Goal: Task Accomplishment & Management: Manage account settings

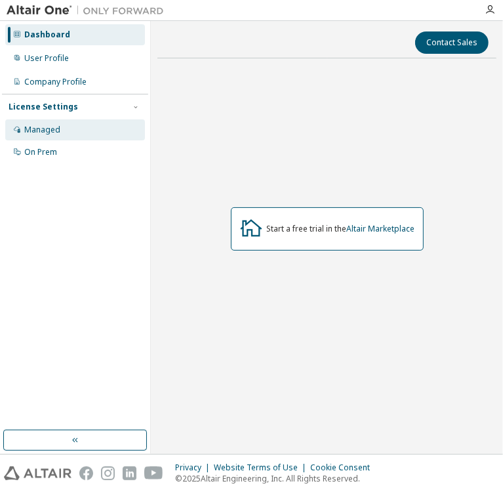
click at [83, 133] on div "Managed" at bounding box center [75, 129] width 140 height 21
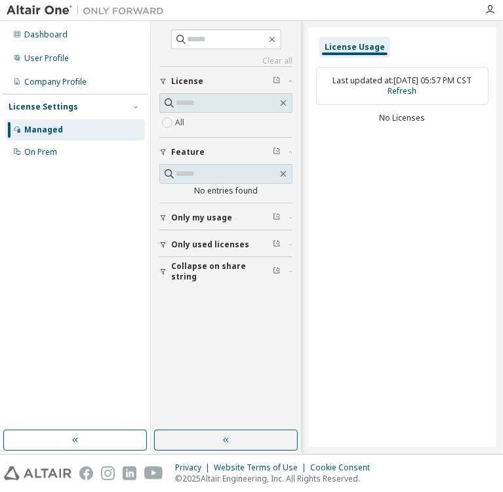
click at [278, 241] on icon "button" at bounding box center [277, 243] width 3 height 4
click at [191, 243] on span "Only used licenses" at bounding box center [210, 245] width 78 height 10
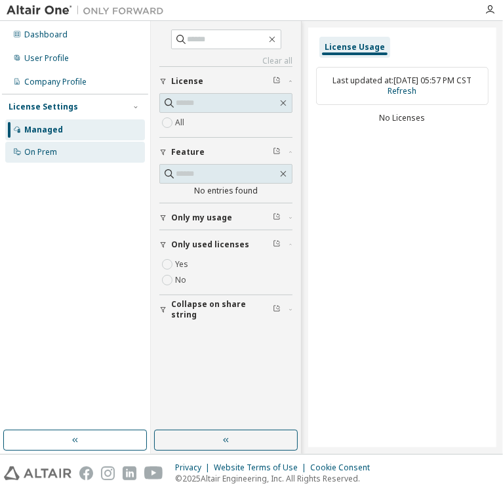
click at [100, 149] on div "On Prem" at bounding box center [75, 152] width 140 height 21
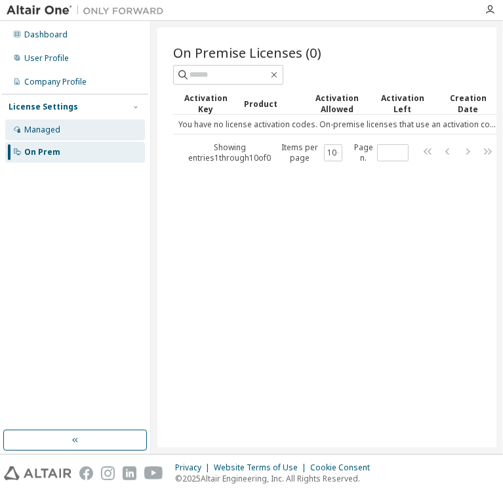
click at [66, 133] on div "Managed" at bounding box center [75, 129] width 140 height 21
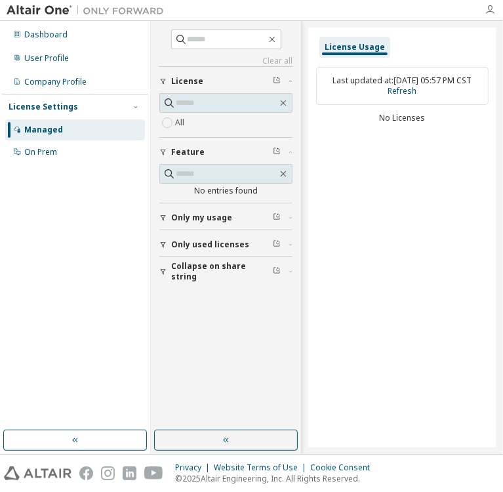
click at [493, 9] on icon "button" at bounding box center [490, 10] width 10 height 10
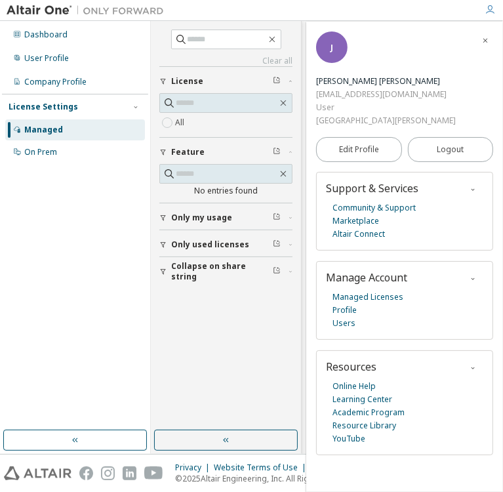
click at [490, 38] on span "button" at bounding box center [485, 40] width 13 height 21
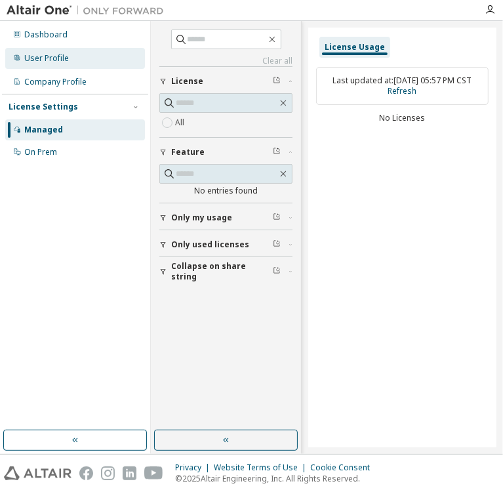
click at [73, 56] on div "User Profile" at bounding box center [75, 58] width 140 height 21
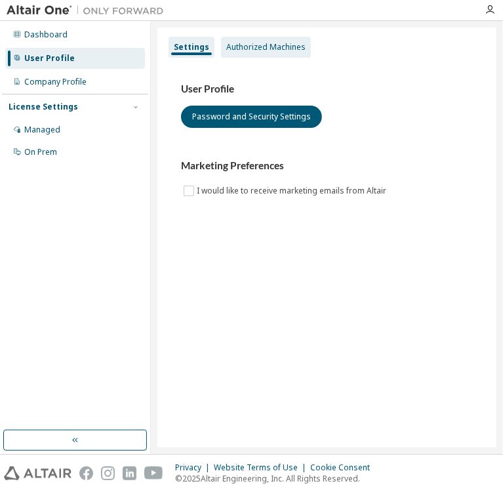
click at [255, 39] on div "Authorized Machines" at bounding box center [266, 47] width 90 height 21
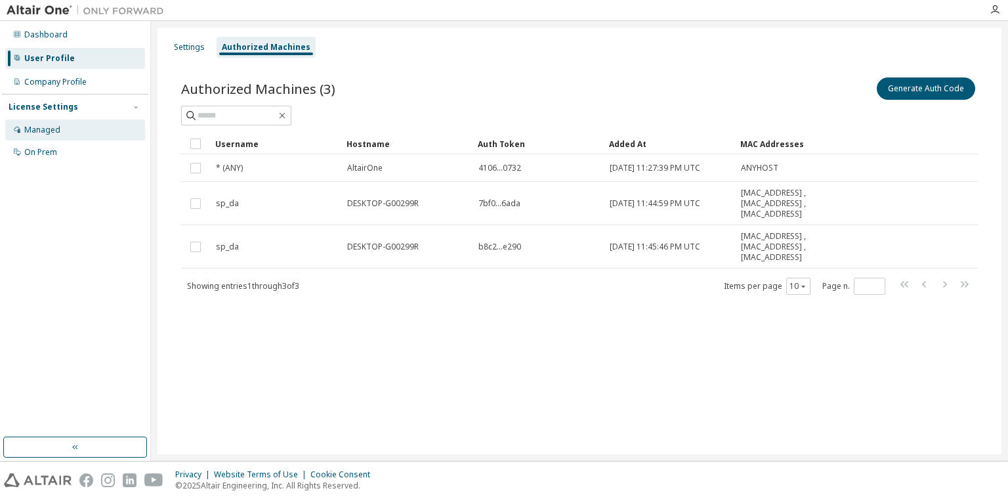
click at [93, 135] on div "Managed" at bounding box center [75, 129] width 140 height 21
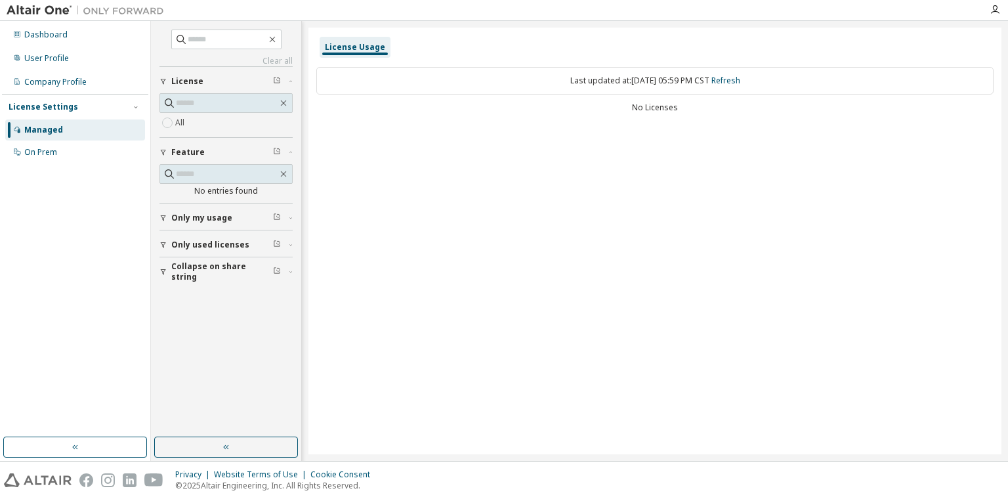
click at [226, 271] on span "Collapse on share string" at bounding box center [222, 271] width 102 height 21
click at [184, 289] on label "Yes" at bounding box center [183, 291] width 16 height 16
click at [199, 241] on span "Only used licenses" at bounding box center [210, 245] width 78 height 10
click at [45, 16] on img at bounding box center [89, 10] width 164 height 13
click at [56, 37] on div "Dashboard" at bounding box center [45, 35] width 43 height 10
